Goal: Navigation & Orientation: Find specific page/section

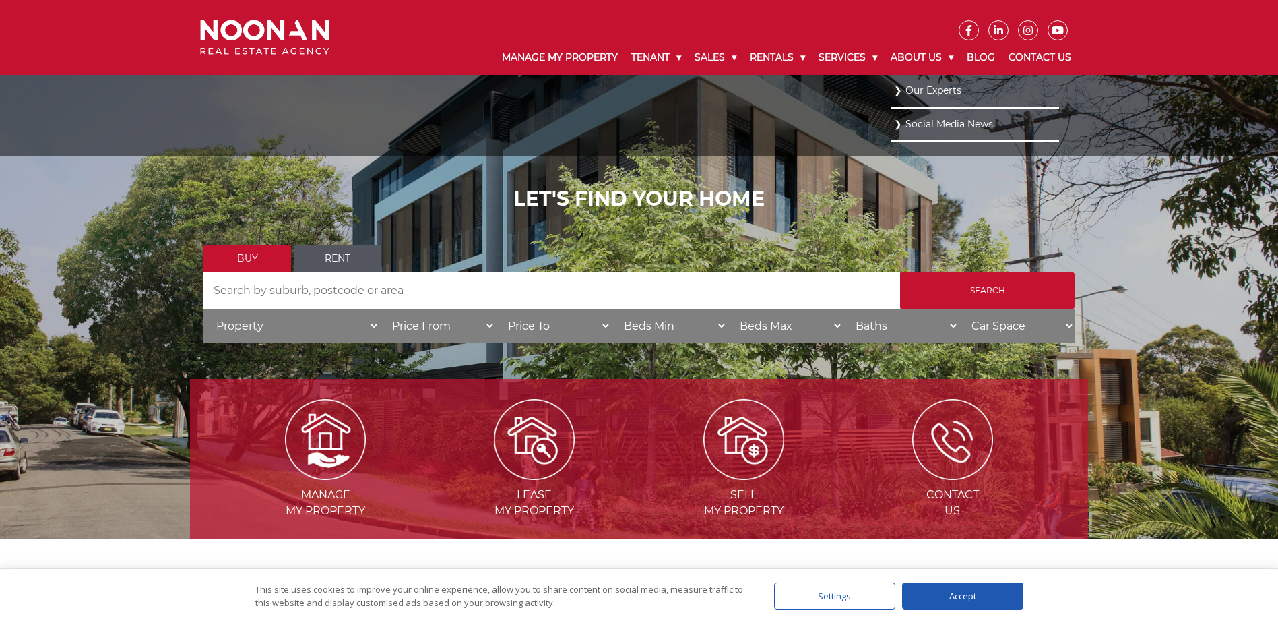
click at [909, 87] on link "Our Experts" at bounding box center [975, 91] width 162 height 18
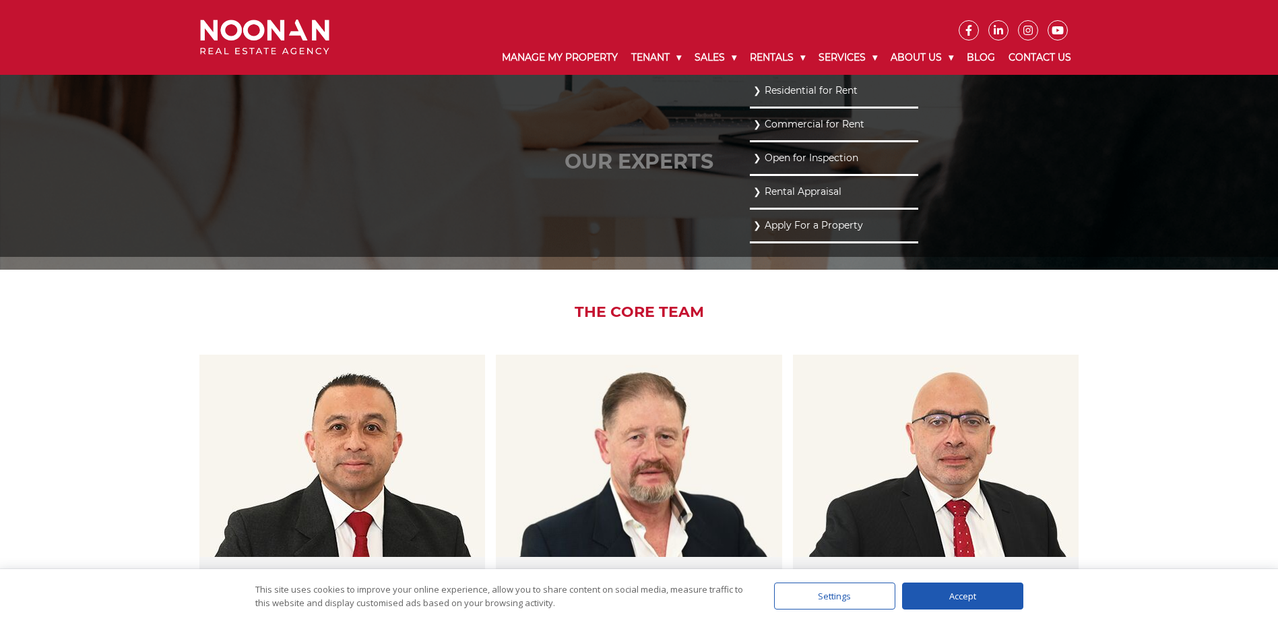
click at [783, 87] on link "Residential for Rent" at bounding box center [834, 91] width 162 height 18
